Goal: Find specific page/section: Find specific page/section

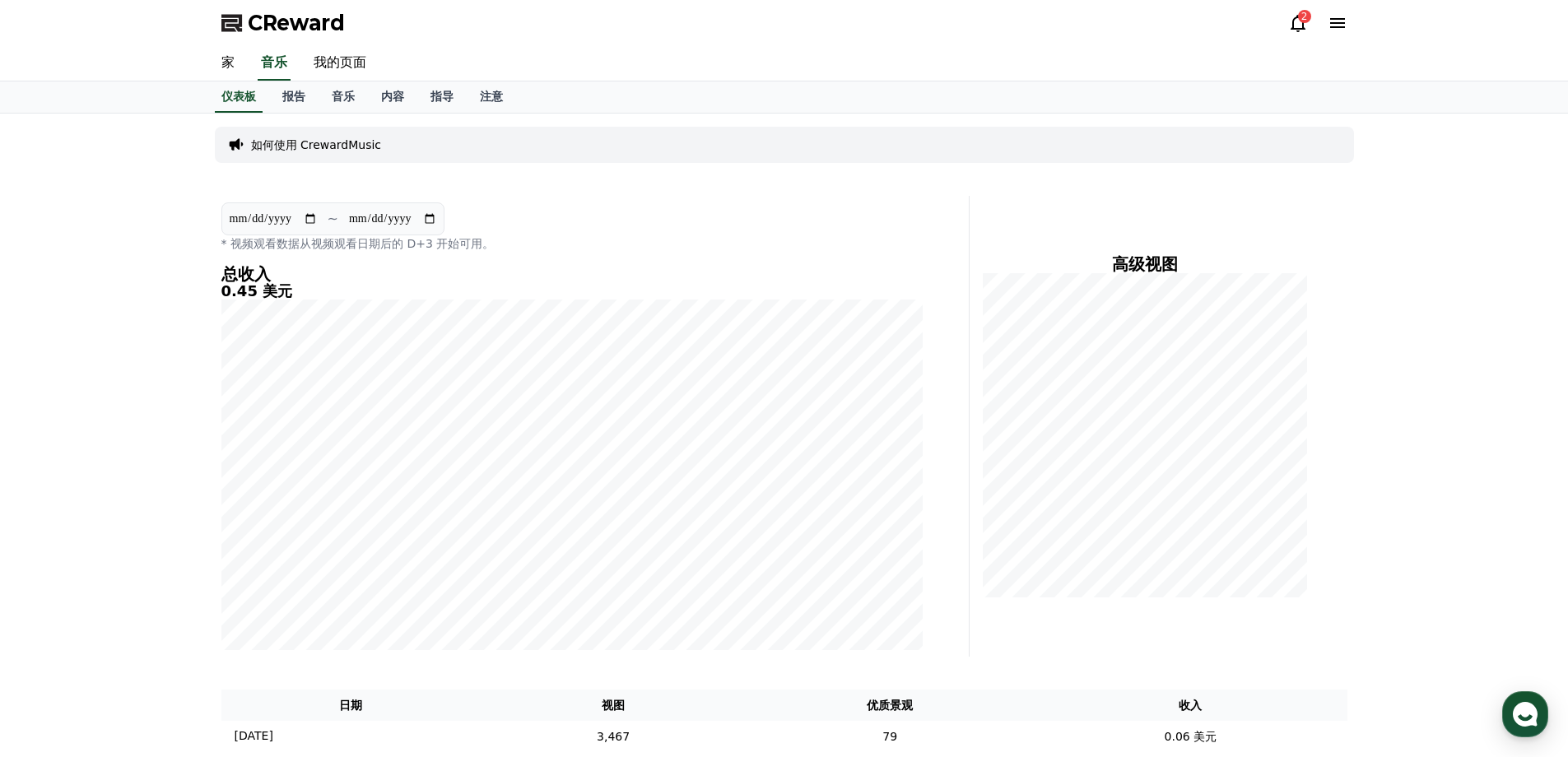
click at [791, 218] on div "**********" at bounding box center [572, 227] width 701 height 49
click at [1304, 22] on font "2" at bounding box center [1305, 16] width 7 height 13
click at [1302, 19] on font "2" at bounding box center [1305, 16] width 7 height 11
click at [1302, 22] on font "2" at bounding box center [1305, 16] width 7 height 13
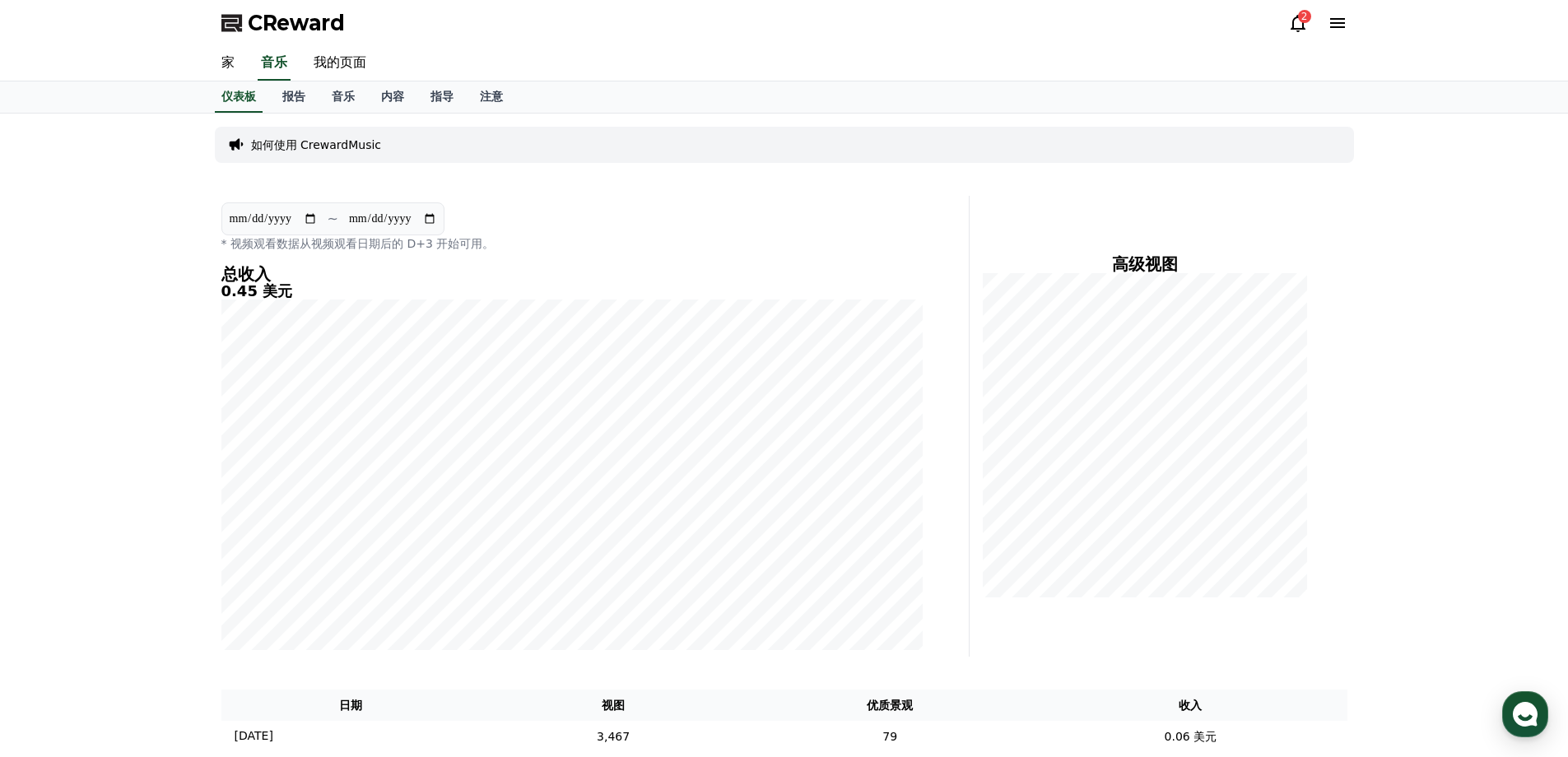
click at [1334, 25] on icon at bounding box center [1337, 23] width 20 height 20
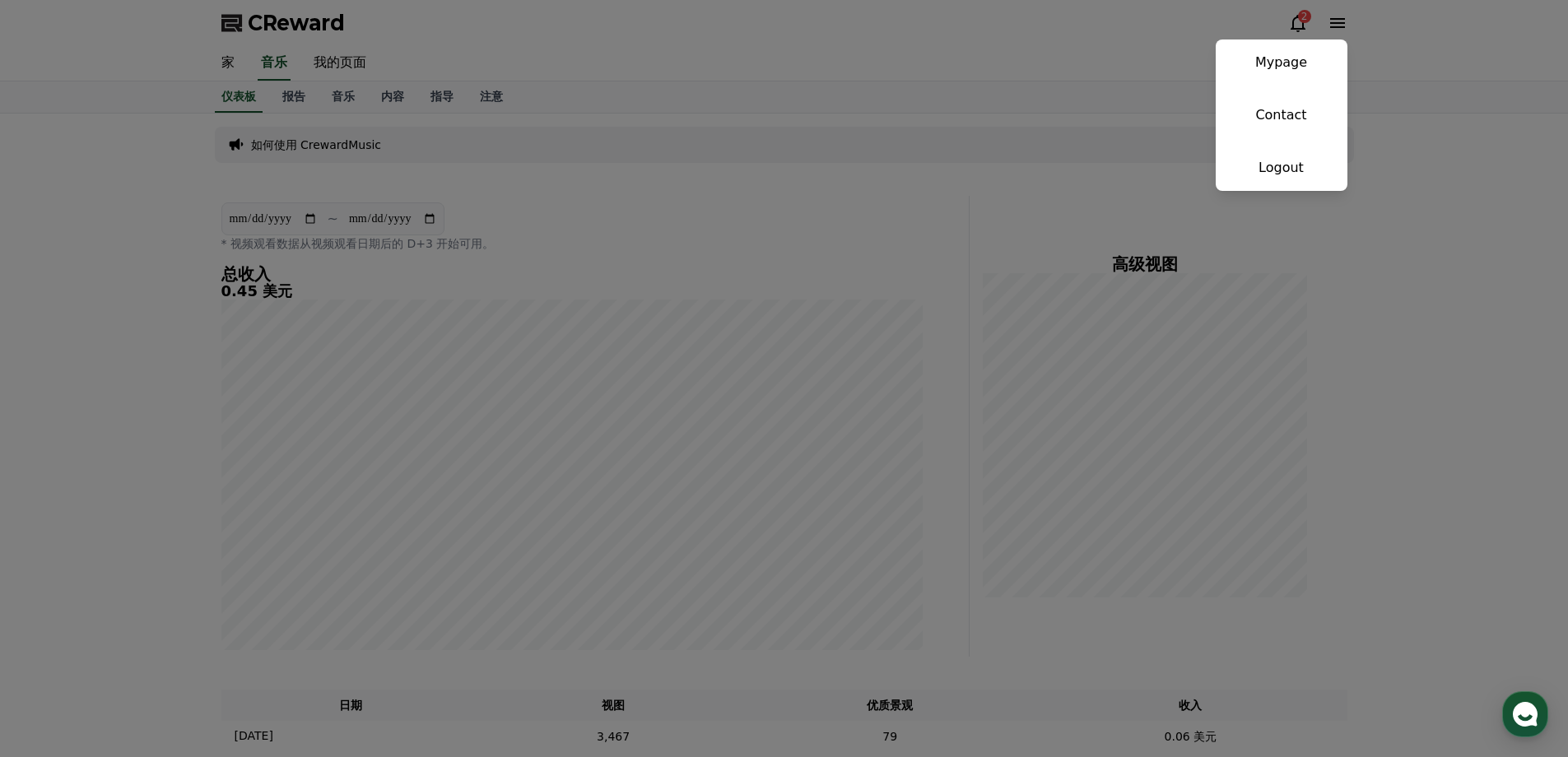
click at [1294, 25] on button "close" at bounding box center [784, 378] width 1568 height 757
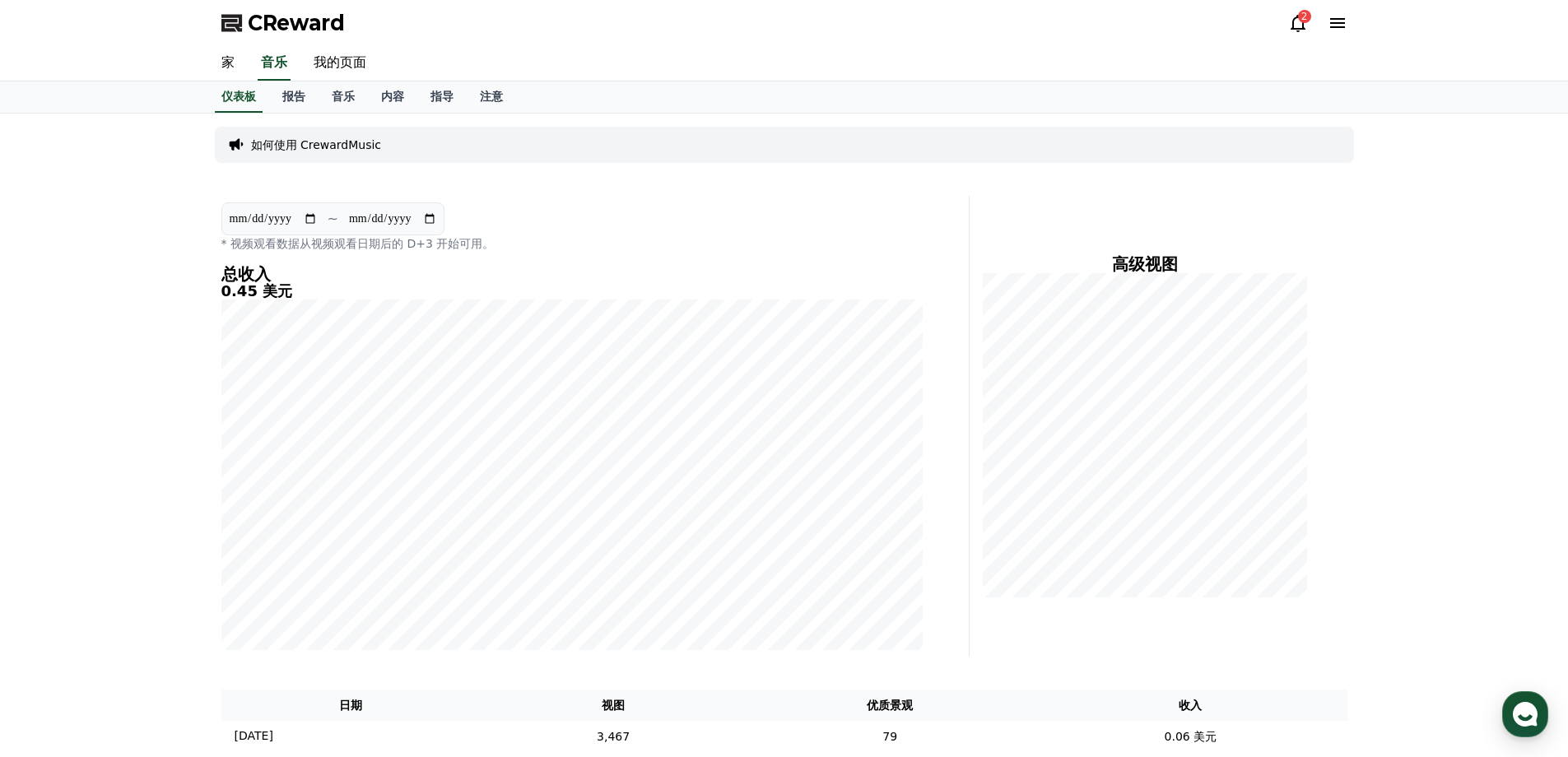
click at [1294, 25] on icon at bounding box center [1298, 23] width 20 height 20
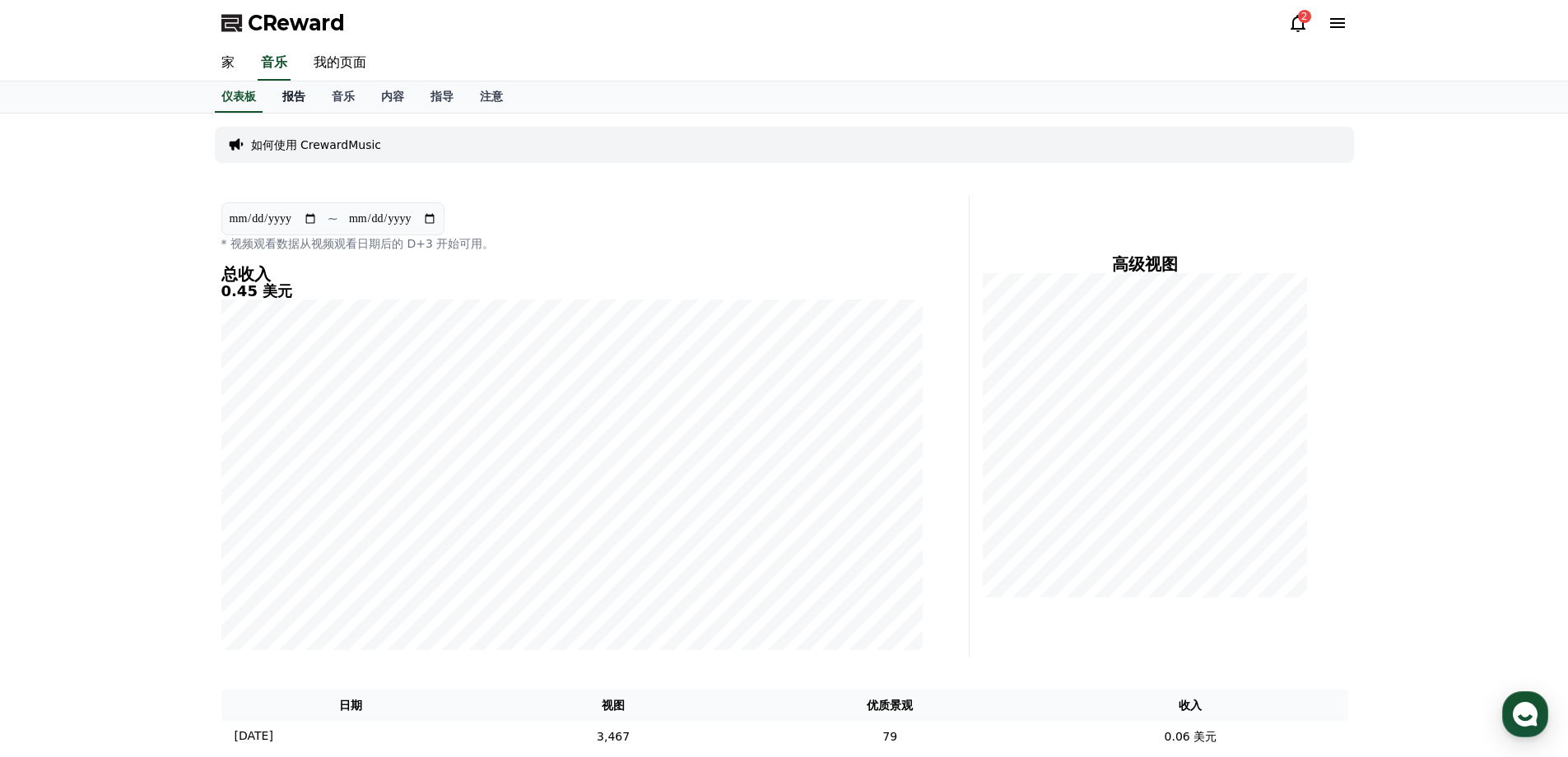
click at [291, 99] on font "报告" at bounding box center [294, 96] width 23 height 13
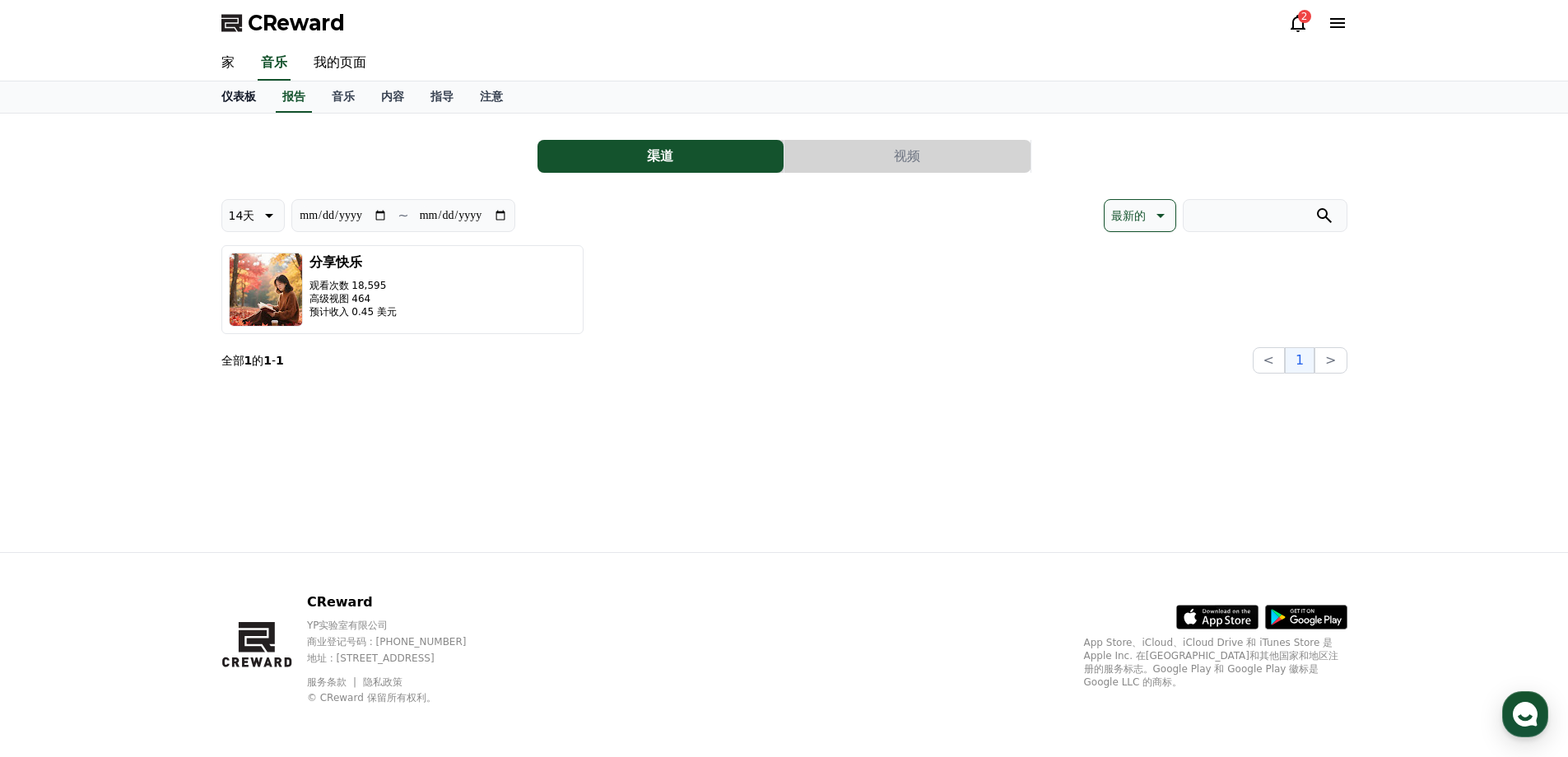
click at [251, 96] on font "仪表板" at bounding box center [238, 96] width 34 height 13
